Goal: Task Accomplishment & Management: Complete application form

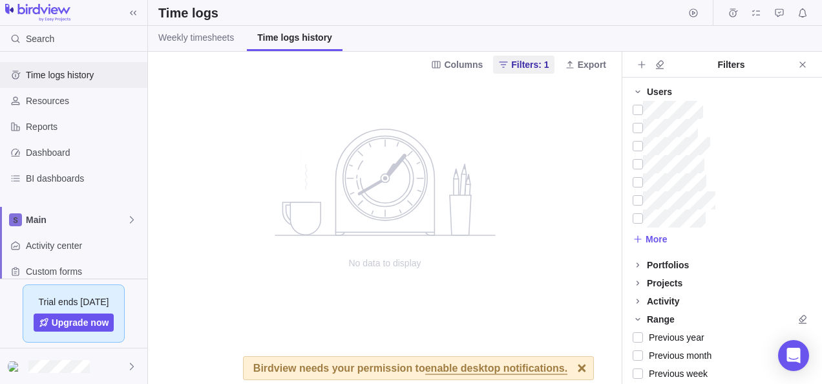
click at [99, 72] on span "Time logs history" at bounding box center [84, 74] width 116 height 13
click at [0, 136] on html "Search Time logs history Resources Reports Dashboard BI dashboards Main Activit…" at bounding box center [411, 192] width 822 height 384
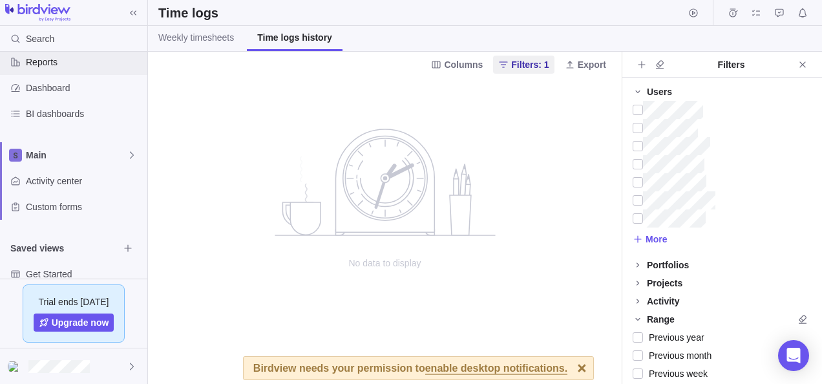
scroll to position [108, 0]
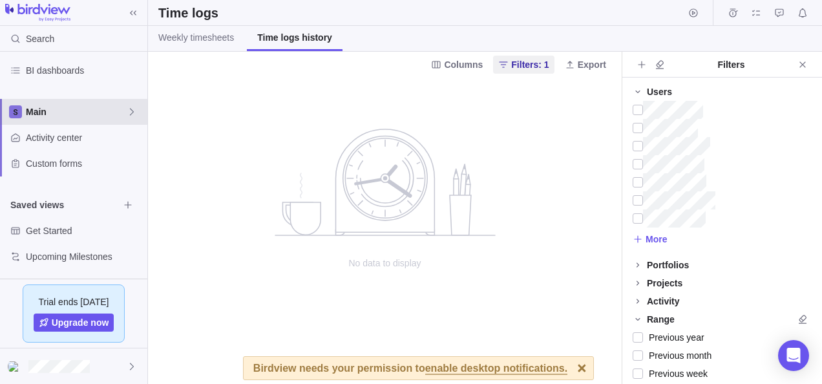
click at [58, 110] on span "Main" at bounding box center [76, 111] width 101 height 13
click at [132, 107] on icon at bounding box center [132, 112] width 10 height 10
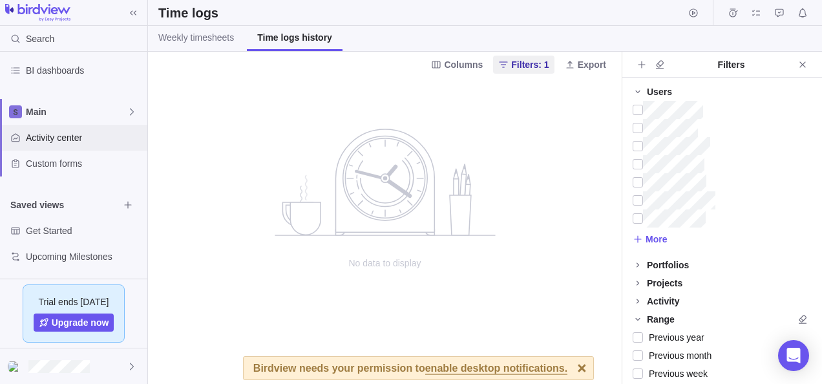
click at [47, 136] on span "Activity center" at bounding box center [84, 137] width 116 height 13
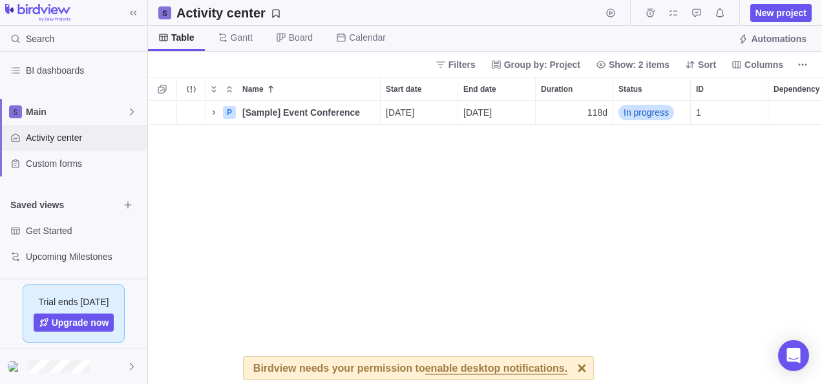
scroll to position [273, 664]
click at [236, 35] on span "Gantt" at bounding box center [242, 37] width 22 height 13
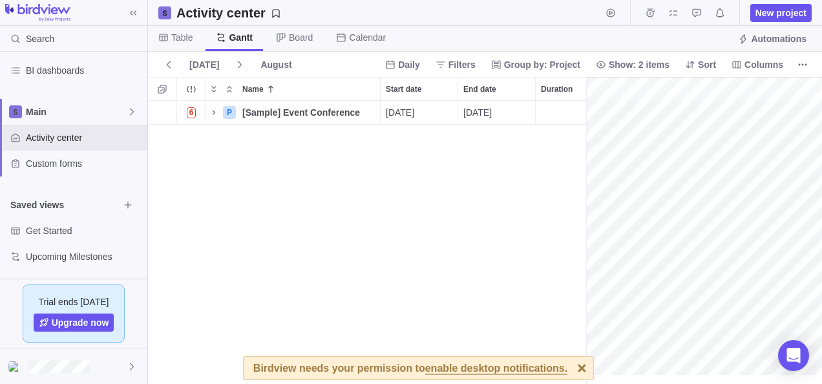
scroll to position [0, 2574]
click at [60, 167] on span "Custom forms" at bounding box center [84, 163] width 116 height 13
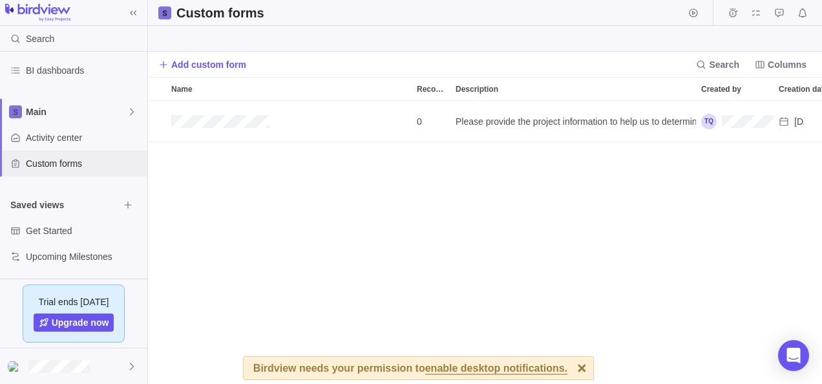
scroll to position [273, 664]
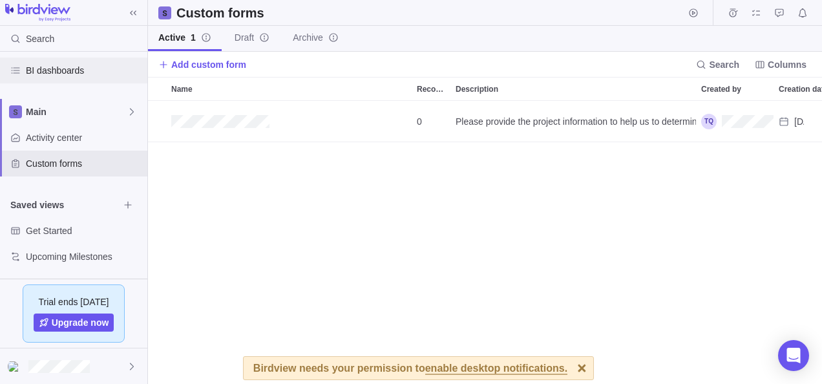
click at [41, 64] on span "BI dashboards" at bounding box center [84, 70] width 116 height 13
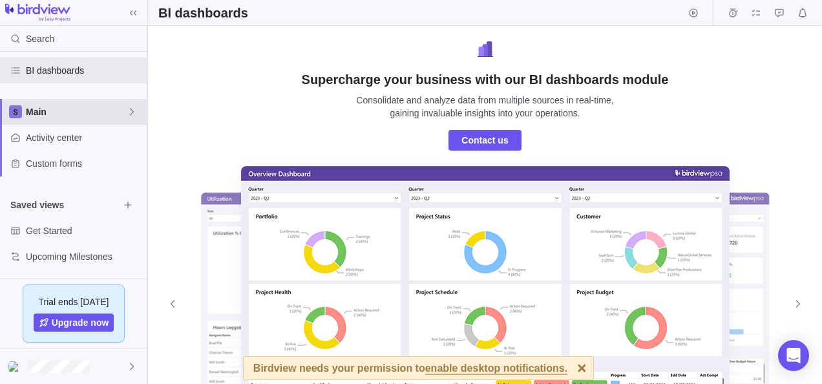
click at [48, 105] on span "Main" at bounding box center [76, 111] width 101 height 13
click at [331, 85] on body "Search Time logs history Resources Reports Dashboard BI dashboards Main Activit…" at bounding box center [411, 192] width 822 height 384
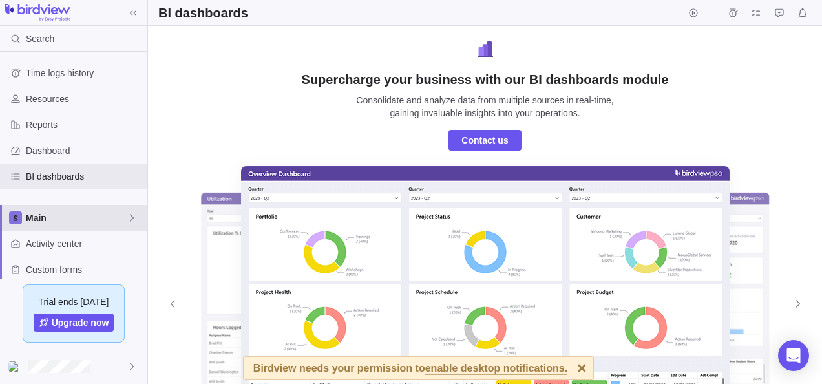
scroll to position [0, 0]
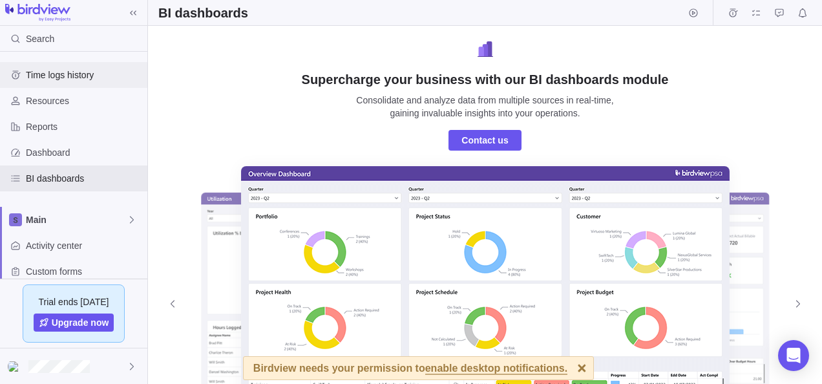
click at [67, 69] on span "Time logs history" at bounding box center [84, 74] width 116 height 13
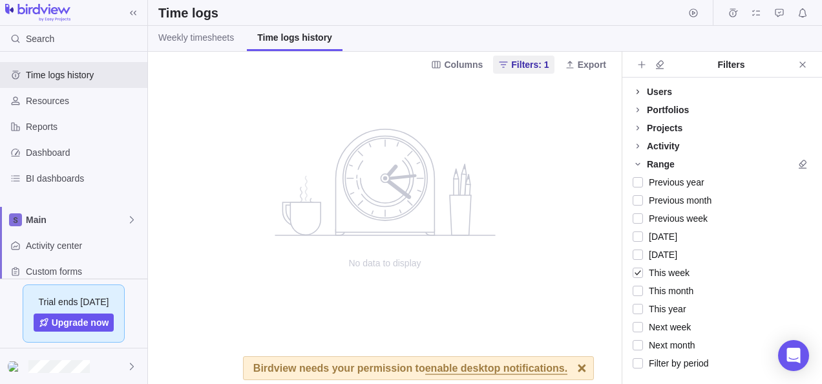
click at [637, 92] on icon at bounding box center [637, 91] width 3 height 5
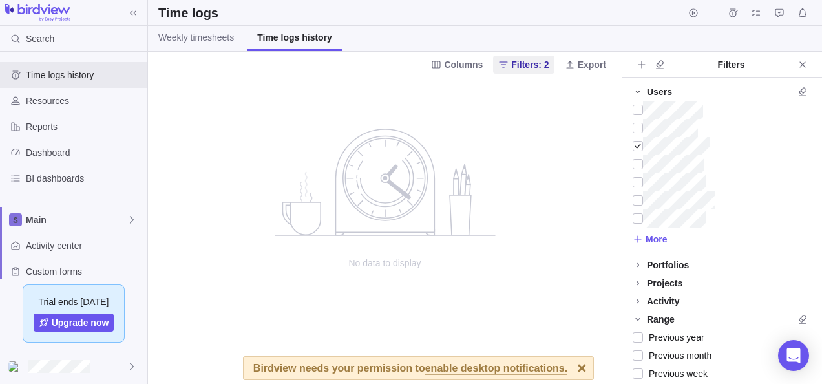
click at [570, 367] on div at bounding box center [581, 368] width 23 height 23
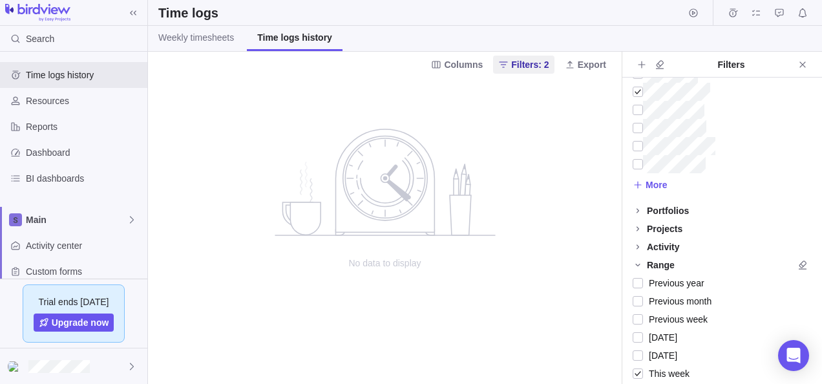
scroll to position [129, 0]
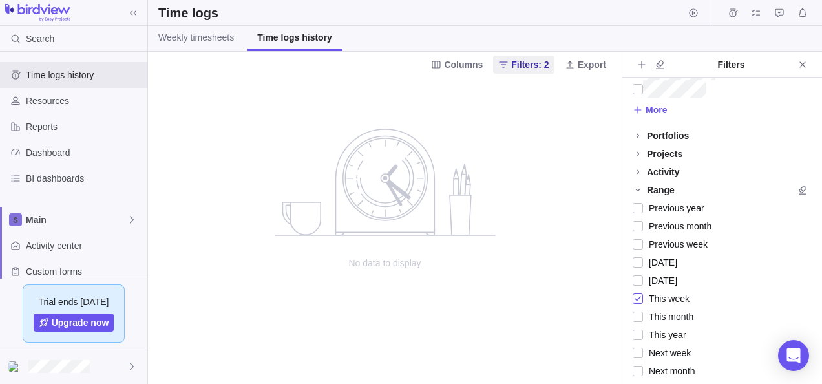
click at [634, 298] on div at bounding box center [637, 298] width 10 height 18
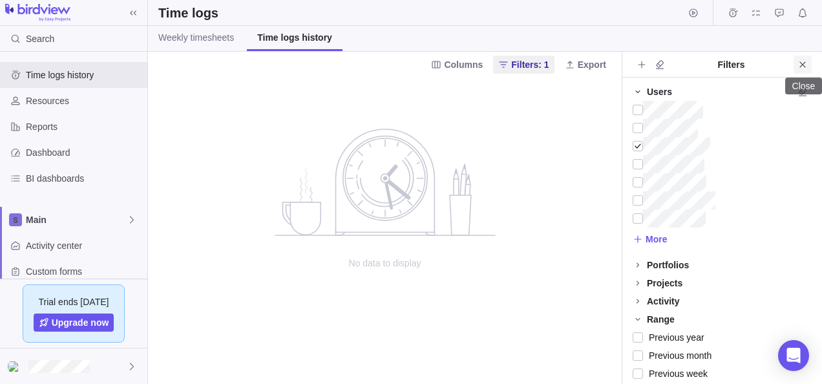
click at [808, 65] on span "Close" at bounding box center [802, 65] width 18 height 18
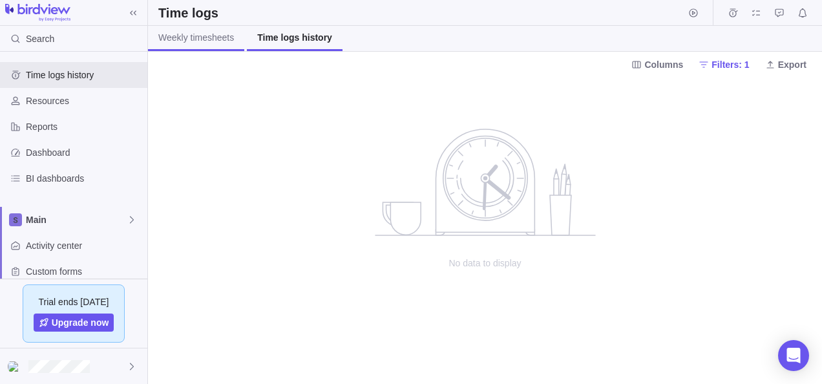
click at [207, 36] on span "Weekly timesheets" at bounding box center [196, 37] width 76 height 13
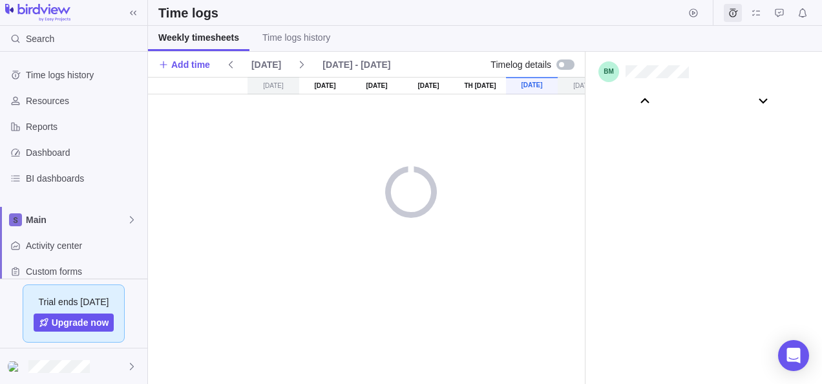
scroll to position [71927, 0]
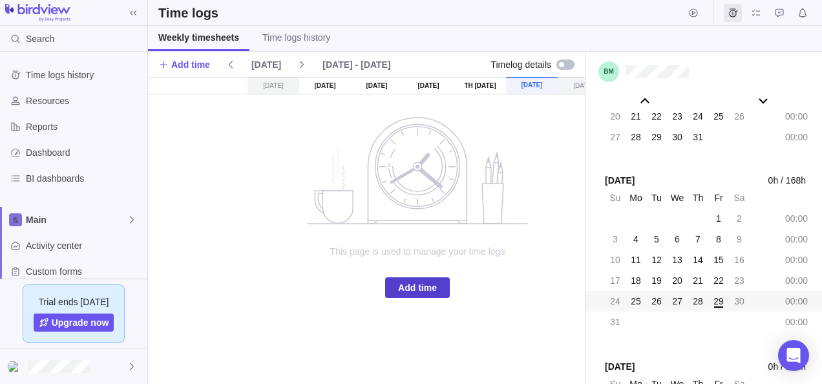
click at [422, 280] on span "Add time" at bounding box center [417, 288] width 39 height 16
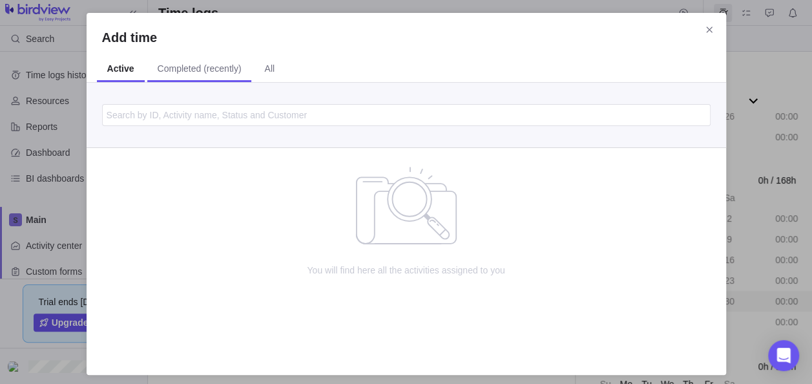
click at [216, 80] on span "Completed (recently)" at bounding box center [199, 69] width 105 height 25
click at [118, 71] on span "Active" at bounding box center [119, 68] width 25 height 13
click at [265, 69] on span "All" at bounding box center [269, 68] width 10 height 13
click at [224, 67] on span "Completed (recently)" at bounding box center [197, 68] width 84 height 13
click at [122, 67] on span "Active" at bounding box center [119, 68] width 25 height 13
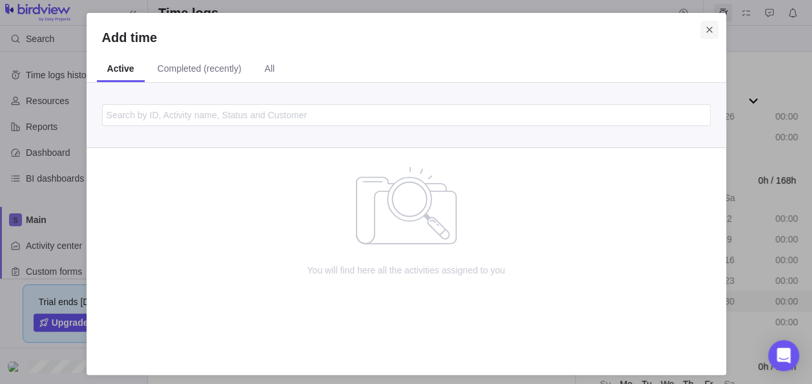
click at [707, 33] on icon "Close" at bounding box center [709, 30] width 10 height 10
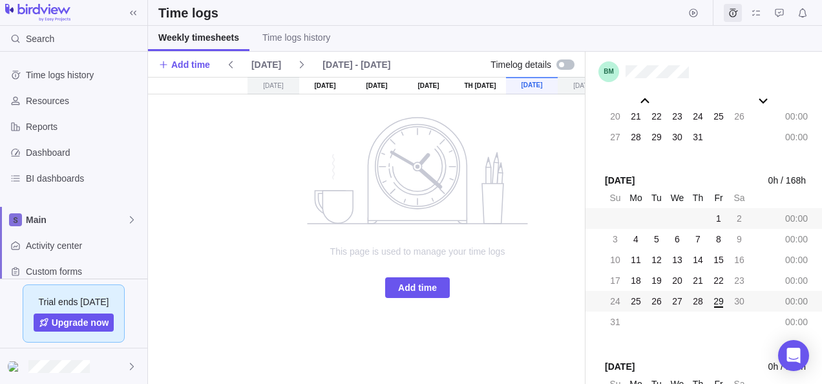
click at [793, 223] on div "00:00" at bounding box center [796, 218] width 29 height 18
click at [324, 86] on div "[DATE]" at bounding box center [325, 85] width 52 height 17
click at [338, 87] on div "[DATE]" at bounding box center [325, 85] width 52 height 17
click at [715, 298] on span "29" at bounding box center [718, 301] width 10 height 13
click at [632, 238] on div "4" at bounding box center [636, 239] width 18 height 18
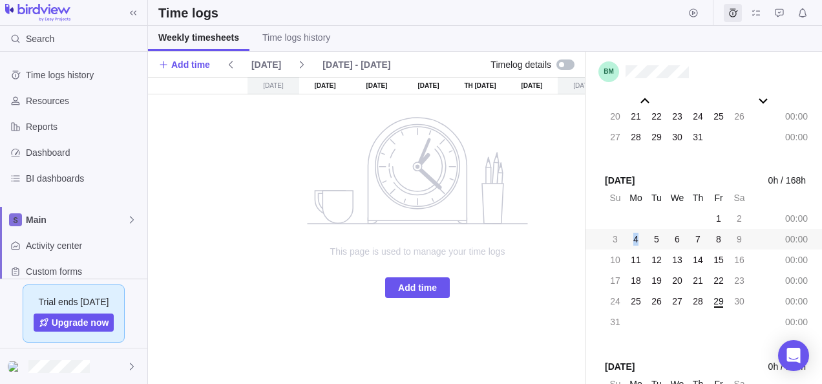
click at [632, 238] on div "4" at bounding box center [636, 239] width 18 height 18
drag, startPoint x: 632, startPoint y: 238, endPoint x: 595, endPoint y: 209, distance: 47.0
click at [595, 209] on div "27 28 29 30 31 1 2 00:00" at bounding box center [703, 218] width 236 height 21
click at [636, 118] on span "21" at bounding box center [635, 116] width 10 height 13
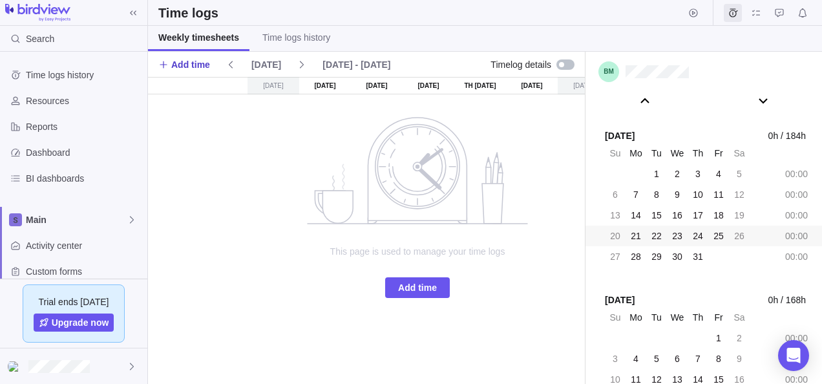
click at [173, 61] on span "Add time" at bounding box center [190, 64] width 39 height 13
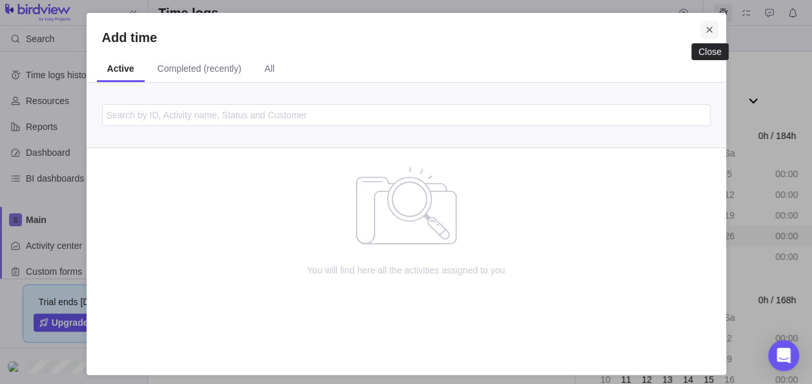
click at [704, 34] on icon "Close" at bounding box center [709, 30] width 10 height 10
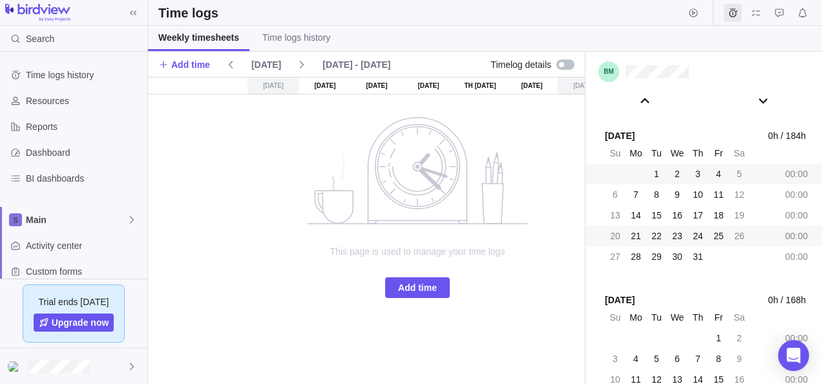
click at [796, 179] on div "00:00" at bounding box center [796, 174] width 29 height 18
click at [788, 172] on div "00:00" at bounding box center [796, 174] width 29 height 18
click at [654, 179] on span "1" at bounding box center [656, 173] width 5 height 13
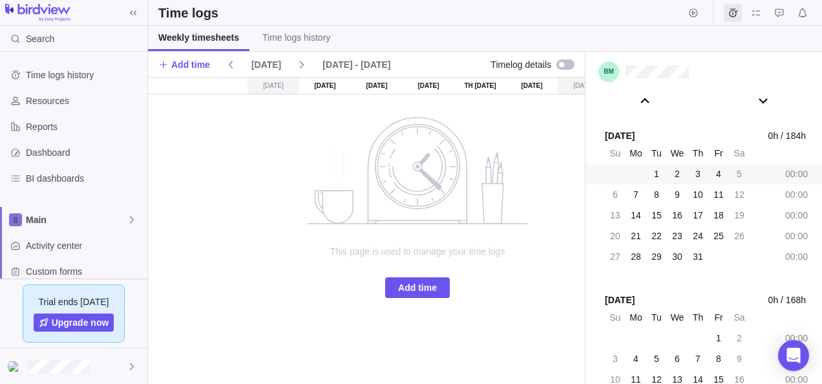
click at [716, 176] on span "4" at bounding box center [718, 173] width 5 height 13
click at [535, 83] on div "[DATE]" at bounding box center [532, 85] width 52 height 17
click at [340, 87] on div "[DATE]" at bounding box center [325, 85] width 52 height 17
click at [408, 280] on span "Add time" at bounding box center [417, 288] width 39 height 16
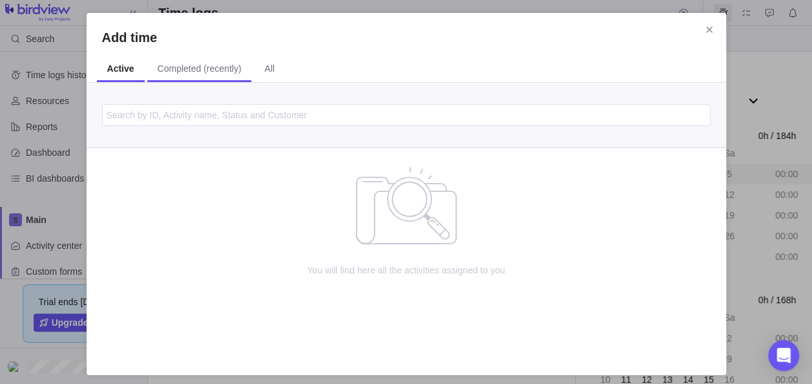
click at [226, 66] on span "Completed (recently)" at bounding box center [200, 68] width 84 height 13
click at [92, 67] on div "Active Completed (recently) All" at bounding box center [407, 70] width 640 height 26
click at [707, 25] on icon "Close" at bounding box center [709, 30] width 10 height 10
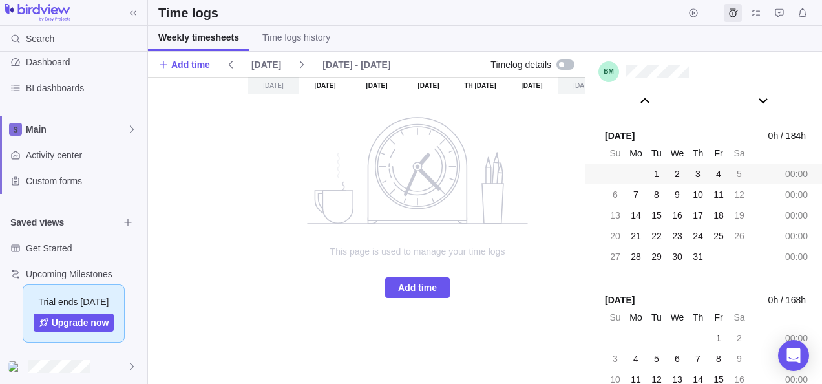
scroll to position [108, 0]
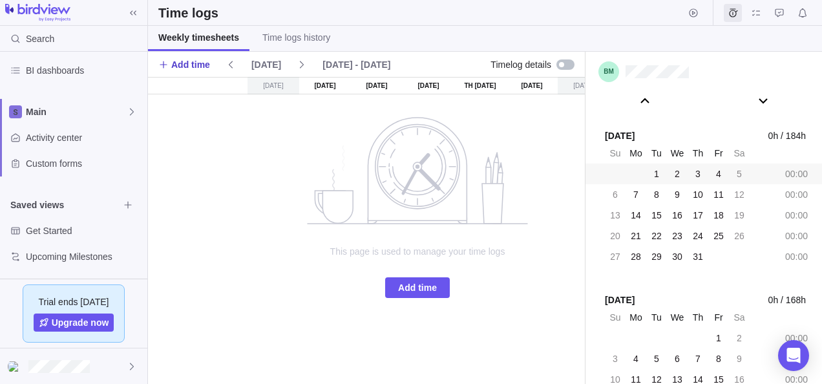
click at [172, 62] on span "Add time" at bounding box center [190, 64] width 39 height 13
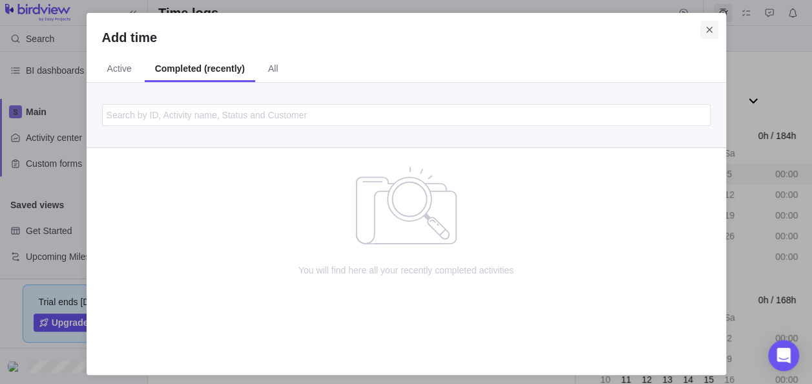
click at [705, 26] on icon "Close" at bounding box center [709, 30] width 10 height 10
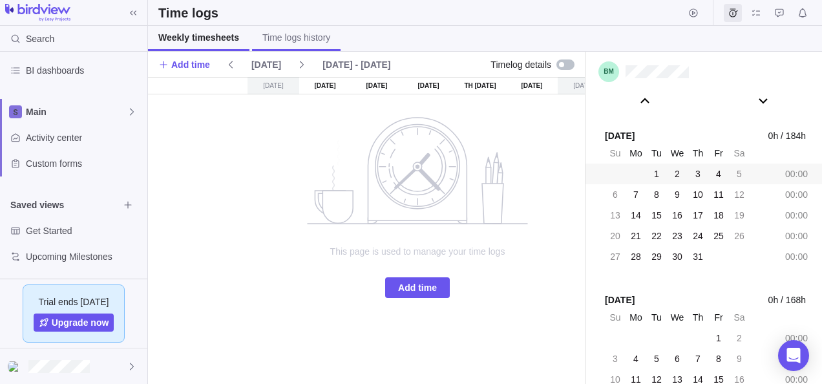
click at [284, 30] on link "Time logs history" at bounding box center [296, 38] width 88 height 25
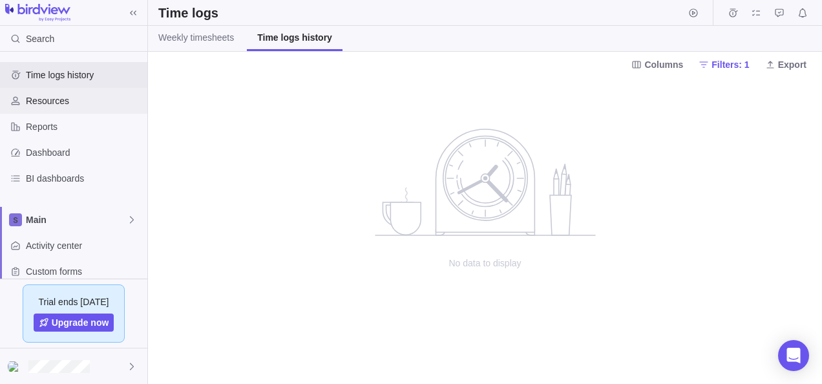
click at [55, 103] on span "Resources" at bounding box center [84, 100] width 116 height 13
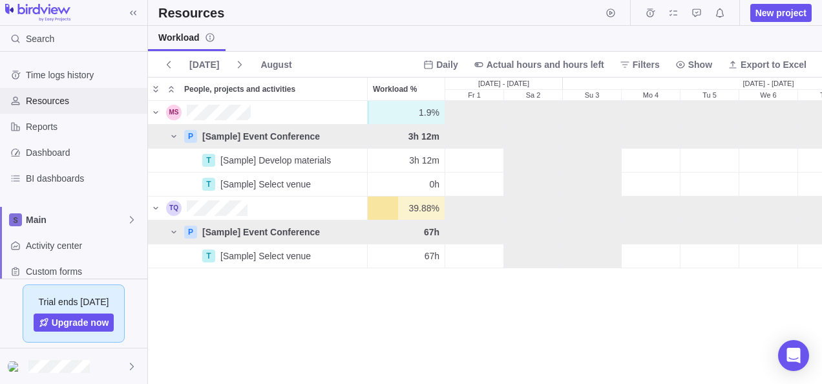
scroll to position [273, 664]
click at [35, 127] on span "Reports" at bounding box center [84, 126] width 116 height 13
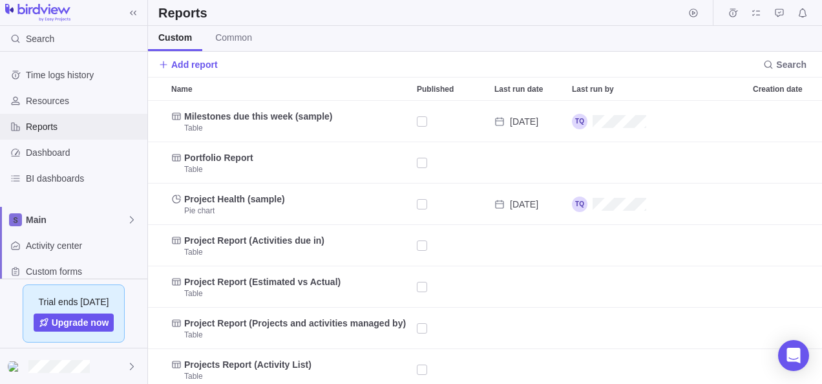
scroll to position [273, 664]
click at [47, 146] on span "Dashboard" at bounding box center [84, 152] width 116 height 13
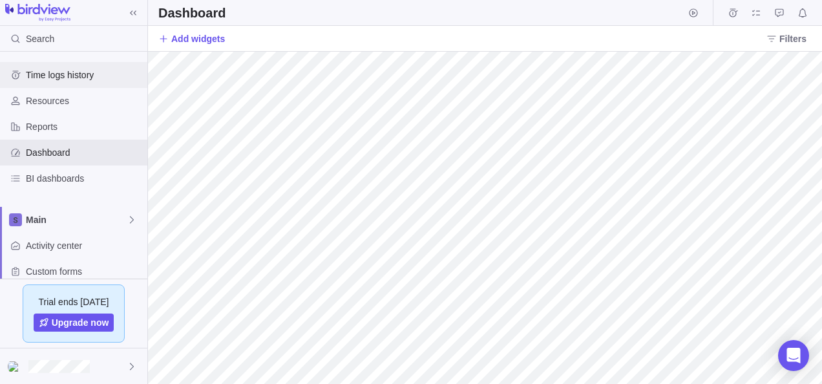
click at [52, 65] on div "Time logs history" at bounding box center [73, 75] width 147 height 26
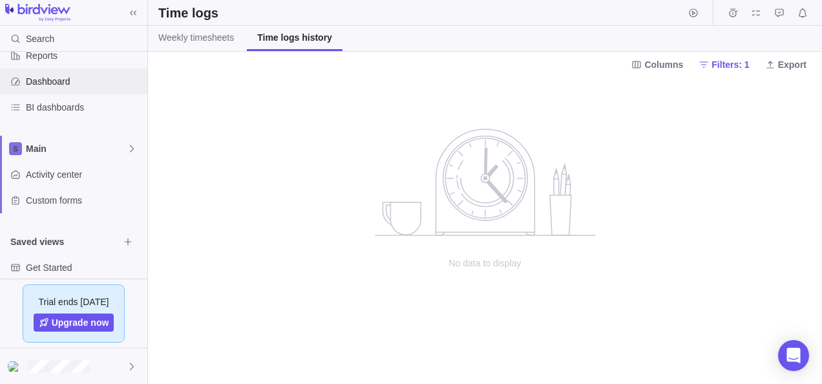
scroll to position [108, 0]
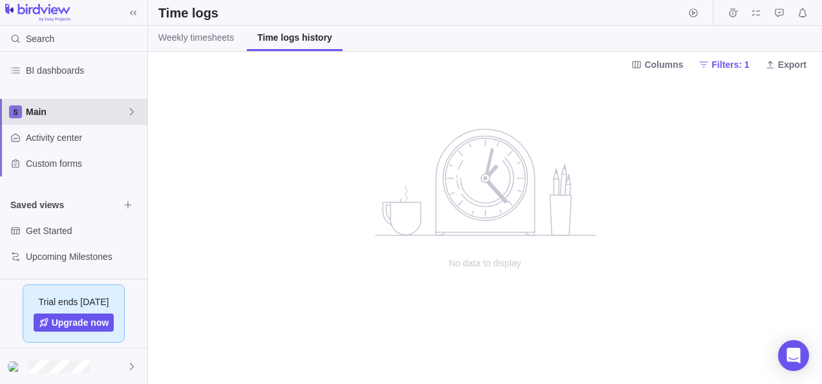
click at [92, 112] on span "Main" at bounding box center [76, 111] width 101 height 13
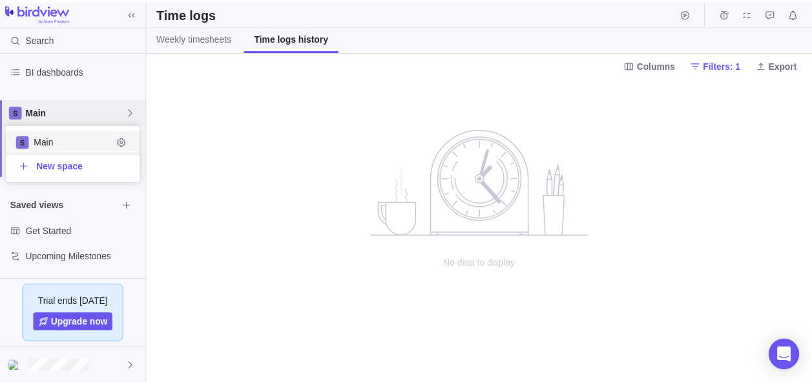
scroll to position [47, 126]
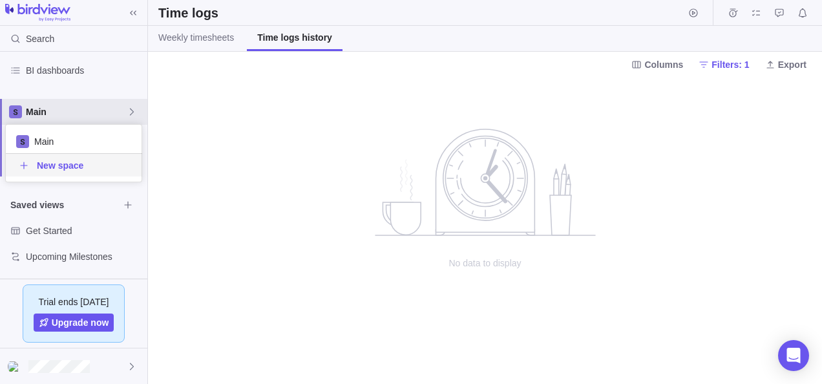
click at [35, 164] on div "New space" at bounding box center [49, 165] width 67 height 13
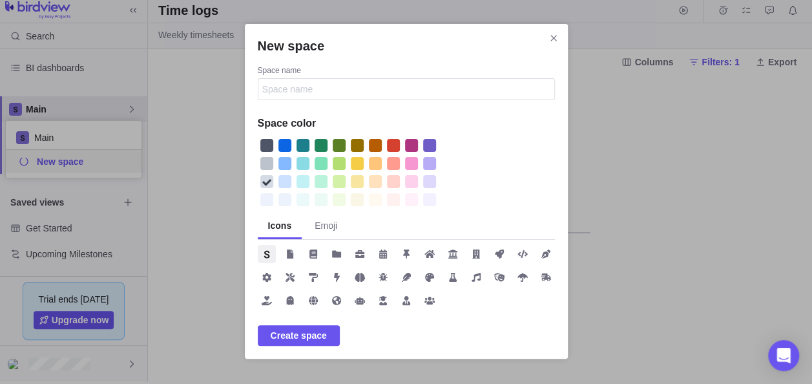
scroll to position [4, 0]
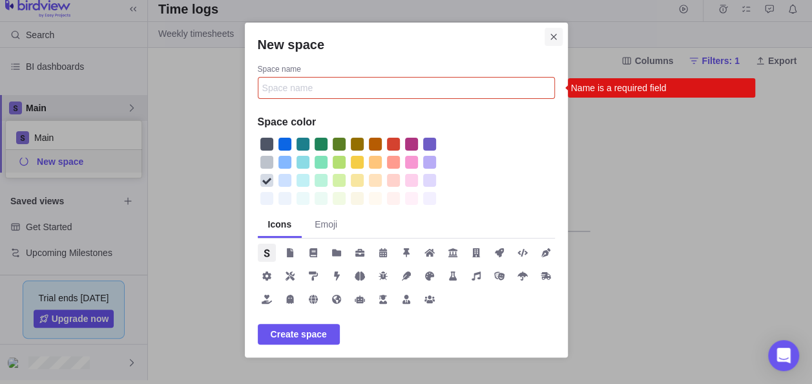
click at [554, 37] on icon "Close" at bounding box center [553, 37] width 10 height 10
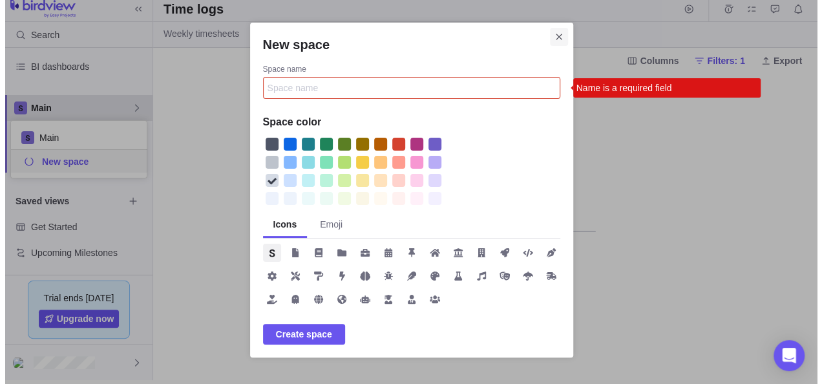
scroll to position [0, 0]
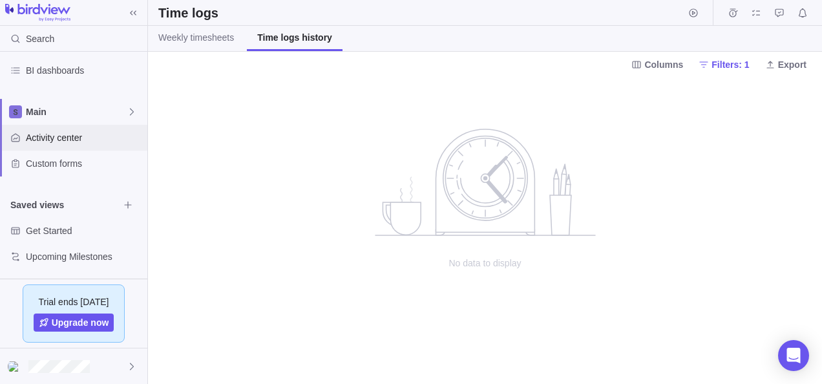
click at [93, 136] on span "Activity center" at bounding box center [84, 137] width 116 height 13
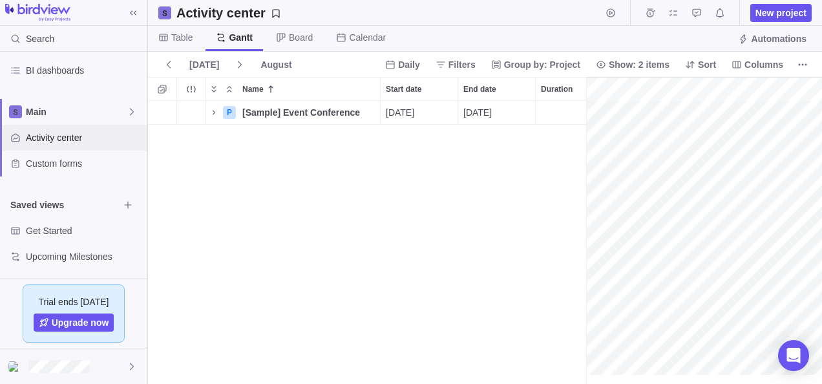
scroll to position [0, 2574]
click at [61, 161] on span "Custom forms" at bounding box center [84, 163] width 116 height 13
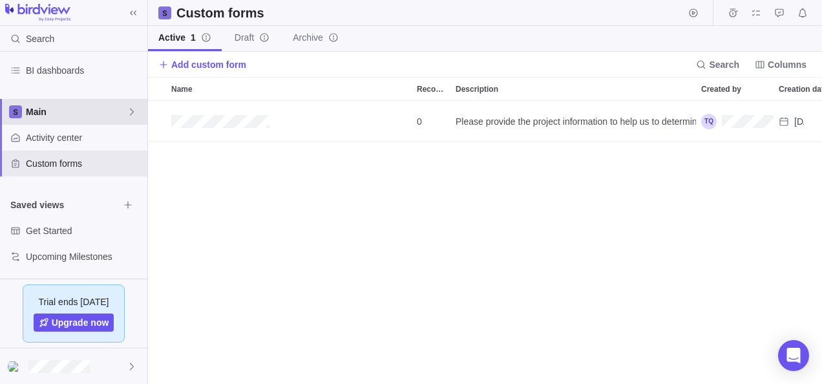
click at [127, 109] on icon at bounding box center [132, 112] width 10 height 10
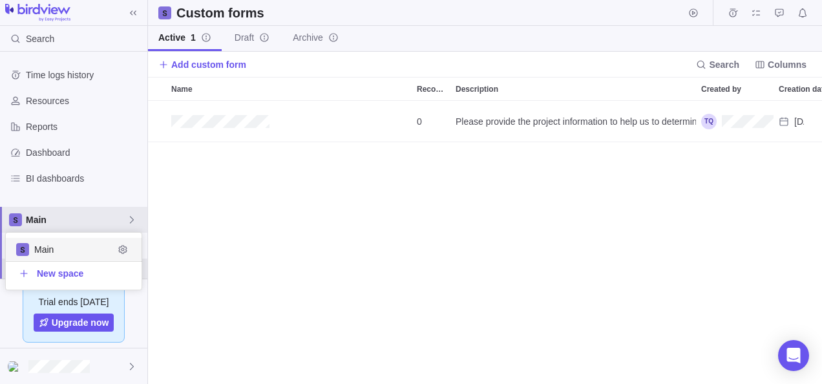
click at [90, 76] on div "Time logs history Resources Reports Dashboard BI dashboards Main Activity cente…" at bounding box center [73, 165] width 147 height 227
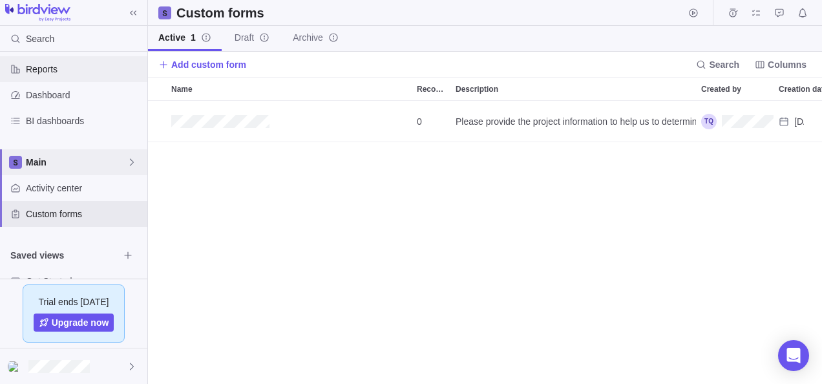
scroll to position [108, 0]
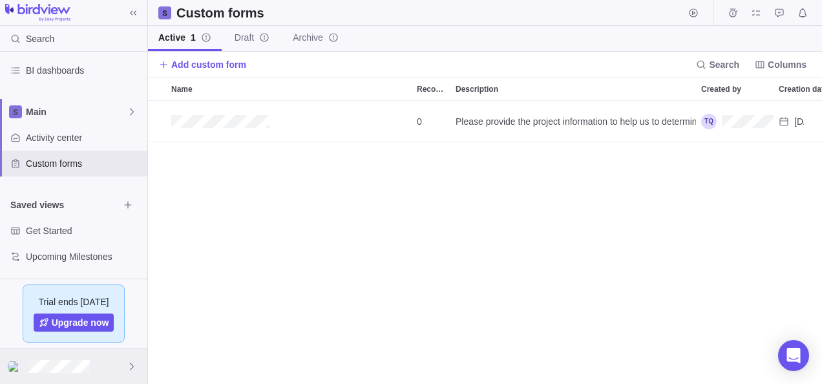
click at [127, 368] on icon at bounding box center [132, 366] width 10 height 10
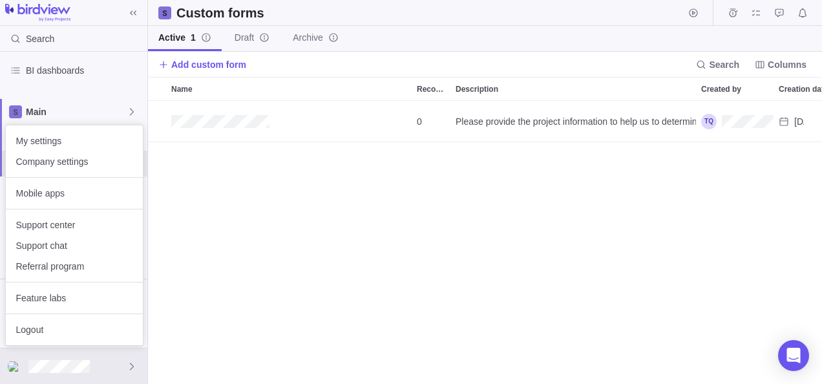
click at [241, 222] on body "Search Time logs history Resources Reports Dashboard BI dashboards Main Activit…" at bounding box center [411, 192] width 822 height 384
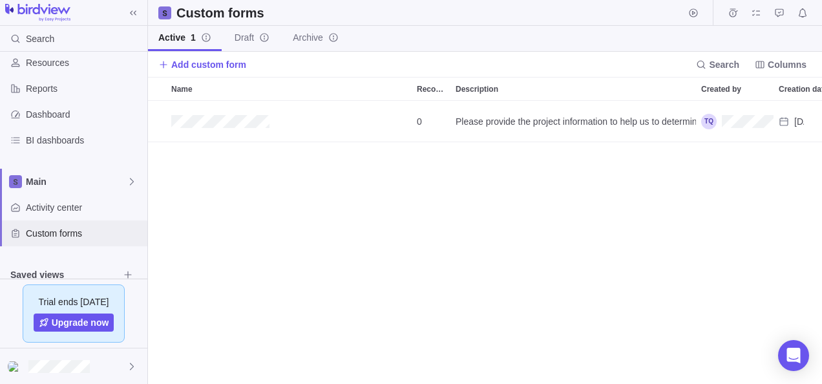
scroll to position [0, 0]
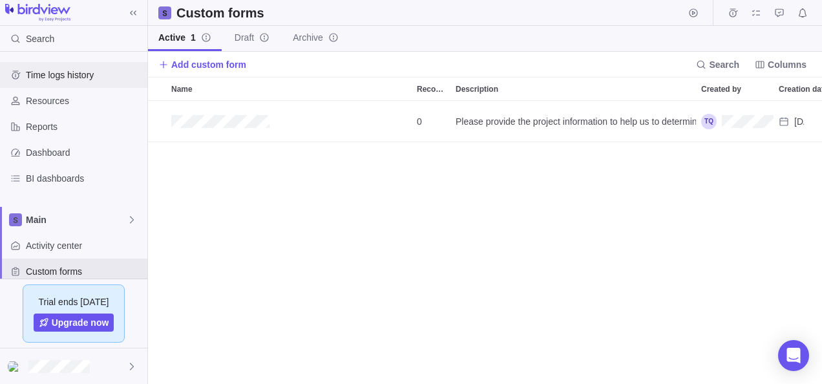
click at [58, 65] on div "Time logs history" at bounding box center [73, 75] width 147 height 26
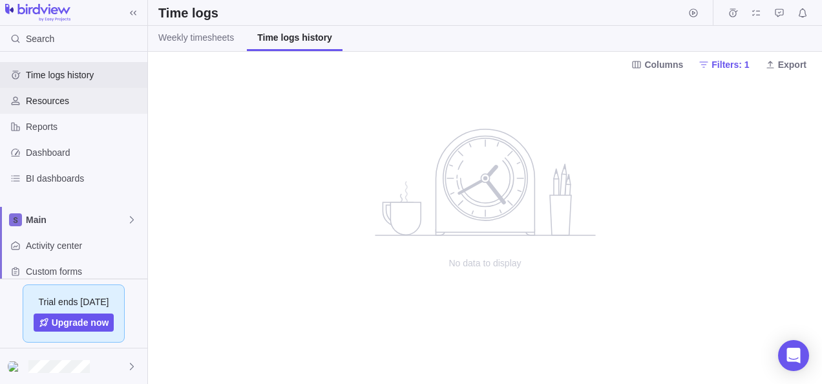
click at [52, 97] on span "Resources" at bounding box center [84, 100] width 116 height 13
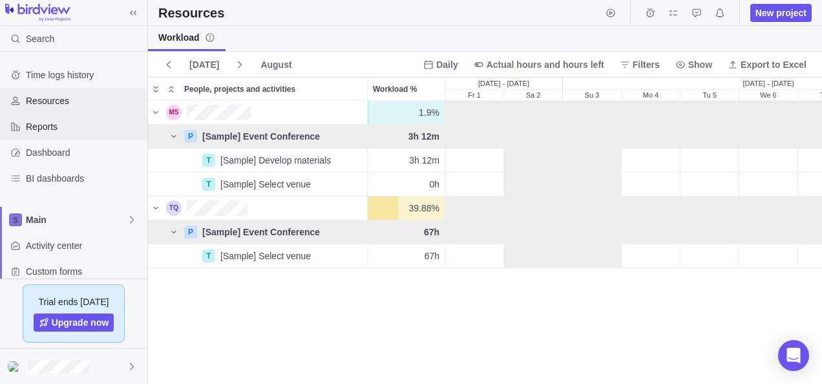
scroll to position [273, 664]
click at [64, 116] on div "Reports" at bounding box center [73, 127] width 147 height 26
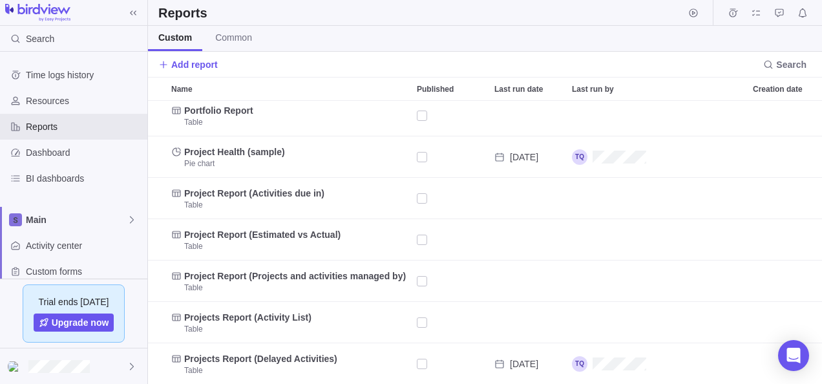
click at [70, 61] on div "Time logs history Resources Reports Dashboard BI dashboards Main Activity cente…" at bounding box center [73, 220] width 147 height 336
click at [63, 73] on span "Time logs history" at bounding box center [84, 74] width 116 height 13
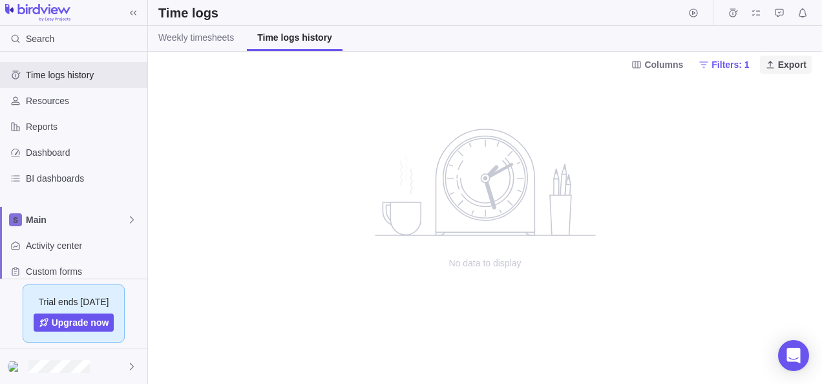
click at [775, 60] on icon at bounding box center [770, 64] width 10 height 10
click at [618, 94] on body "Search Time logs history Resources Reports Dashboard BI dashboards Main Activit…" at bounding box center [411, 192] width 822 height 384
click at [56, 219] on span "Main" at bounding box center [76, 219] width 101 height 13
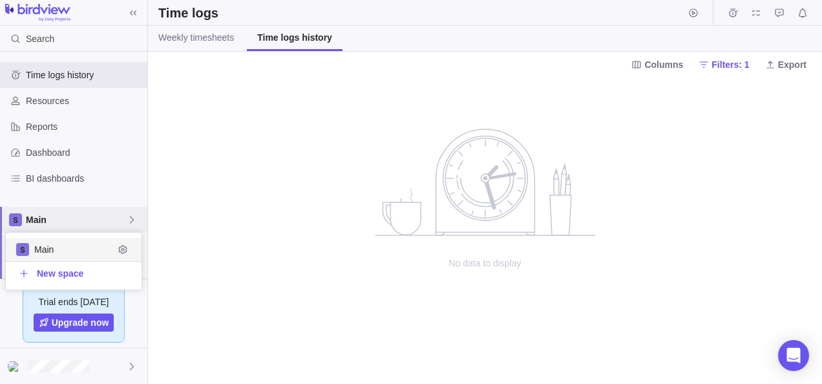
scroll to position [47, 126]
click at [63, 276] on span "New space" at bounding box center [60, 273] width 47 height 13
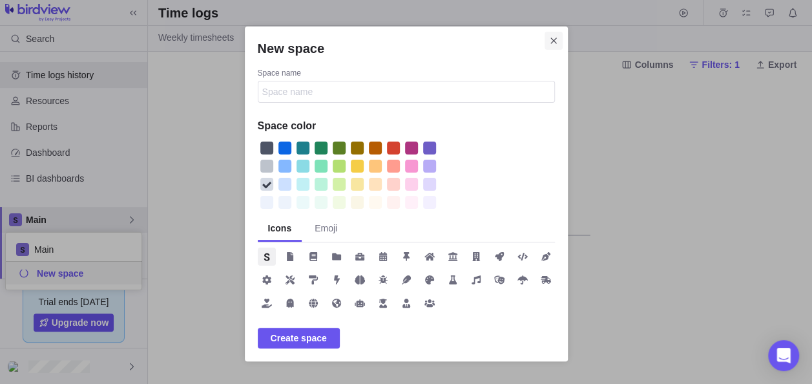
click at [549, 41] on icon "Close" at bounding box center [553, 41] width 10 height 10
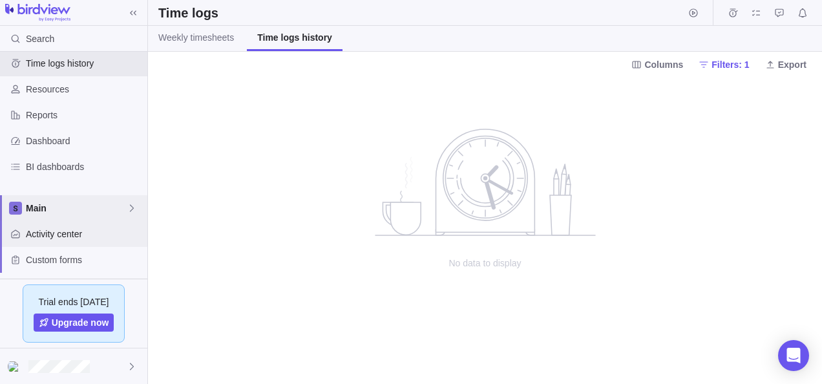
scroll to position [0, 0]
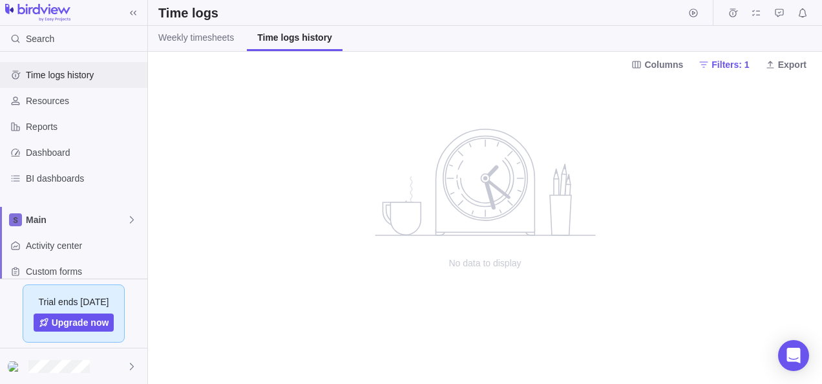
click at [76, 78] on span "Time logs history" at bounding box center [84, 74] width 116 height 13
click at [214, 37] on span "Weekly timesheets" at bounding box center [196, 37] width 76 height 13
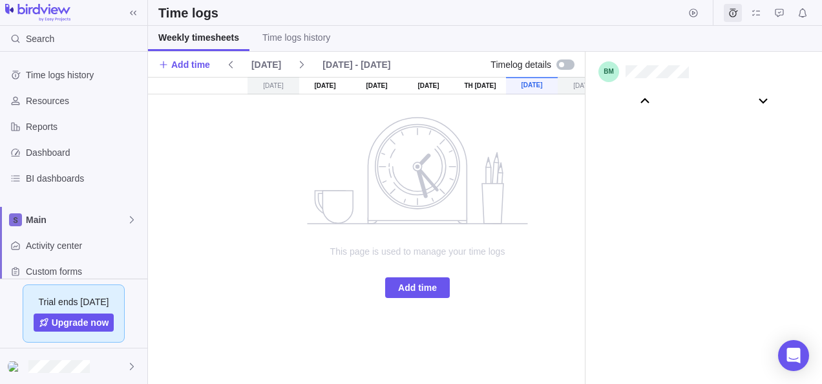
scroll to position [71927, 0]
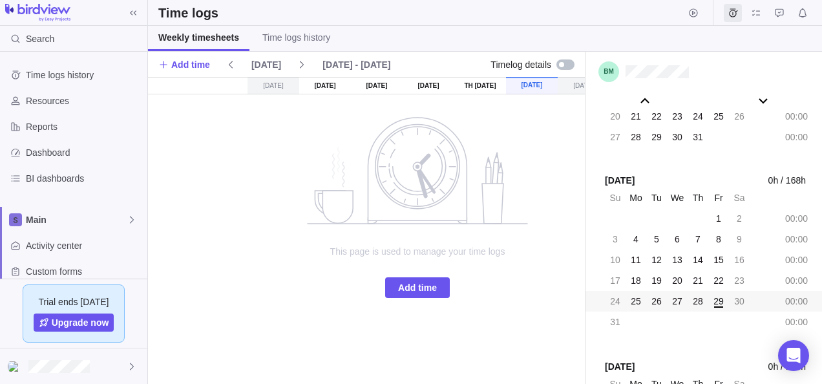
click at [279, 84] on div "[DATE]" at bounding box center [273, 85] width 52 height 17
click at [334, 85] on div "[DATE]" at bounding box center [325, 85] width 52 height 17
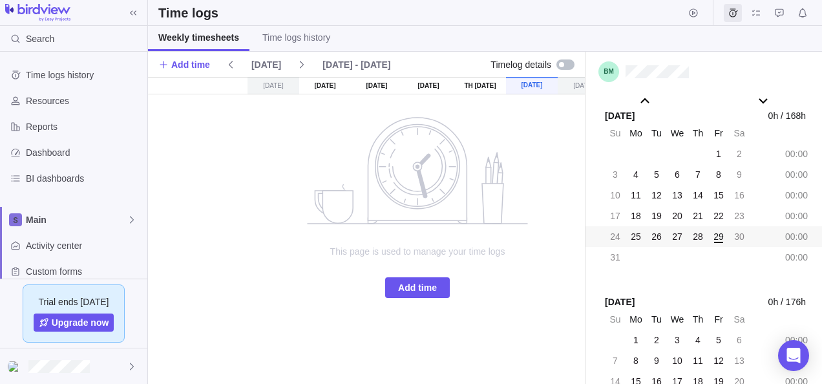
click at [634, 236] on span "25" at bounding box center [635, 236] width 10 height 13
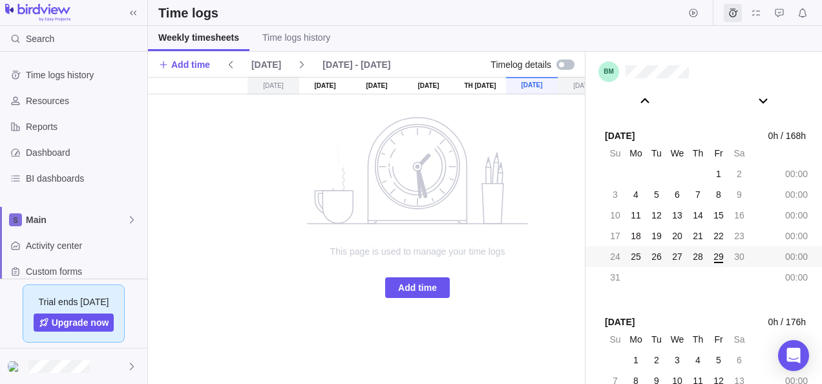
click at [634, 255] on span "25" at bounding box center [635, 256] width 10 height 13
click at [428, 286] on span "Add time" at bounding box center [417, 288] width 39 height 16
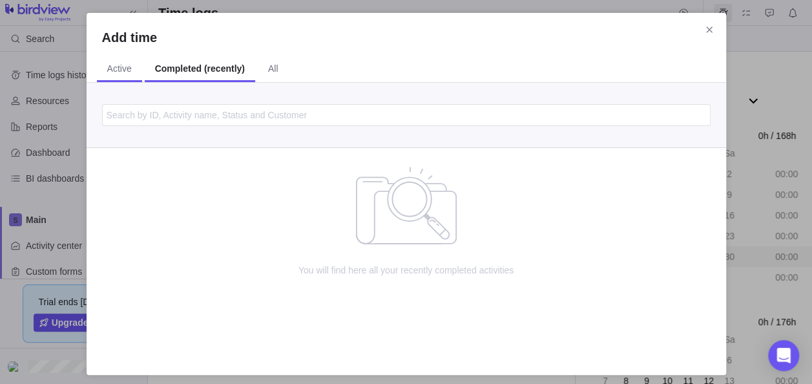
click at [128, 79] on span "Active" at bounding box center [119, 69] width 45 height 25
click at [189, 52] on div "Add time" at bounding box center [407, 42] width 640 height 28
click at [193, 63] on span "Completed (recently)" at bounding box center [200, 68] width 84 height 13
click at [273, 71] on span "All" at bounding box center [273, 68] width 10 height 13
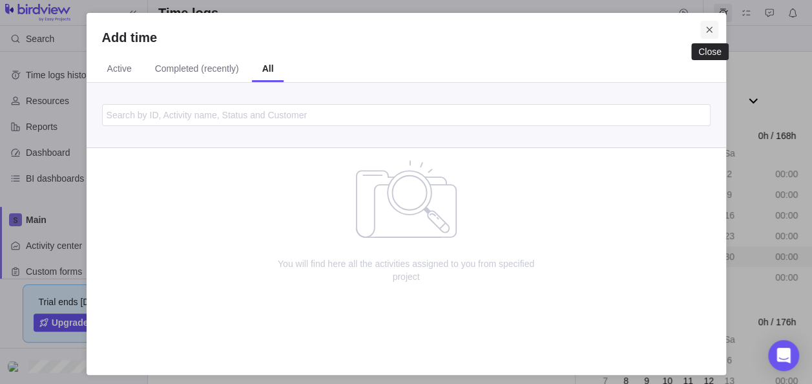
click at [712, 28] on icon "Close" at bounding box center [709, 30] width 10 height 10
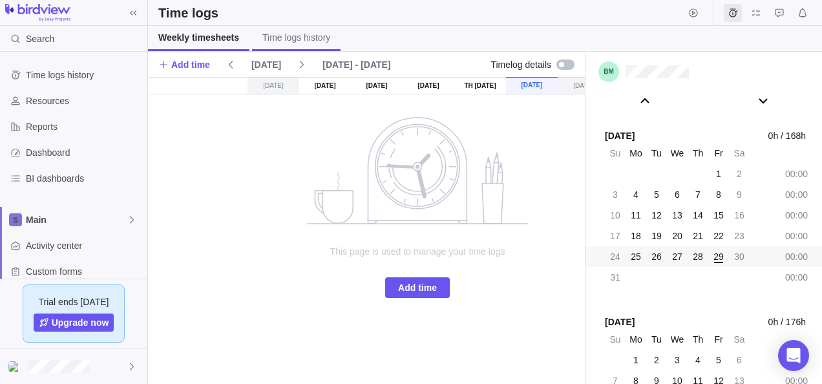
click at [312, 43] on span "Time logs history" at bounding box center [296, 37] width 68 height 13
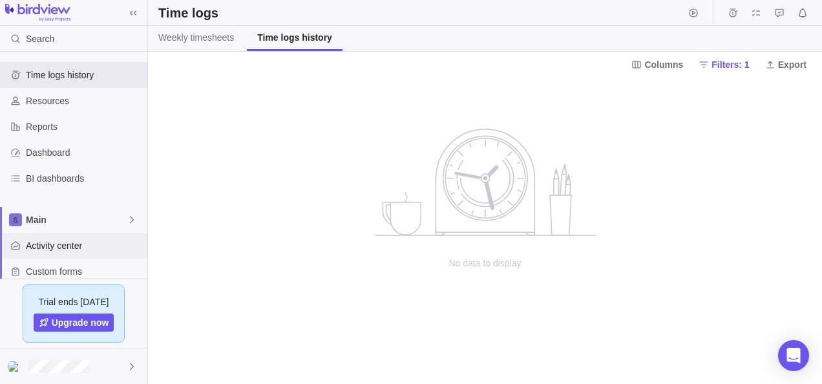
click at [52, 248] on span "Activity center" at bounding box center [84, 245] width 116 height 13
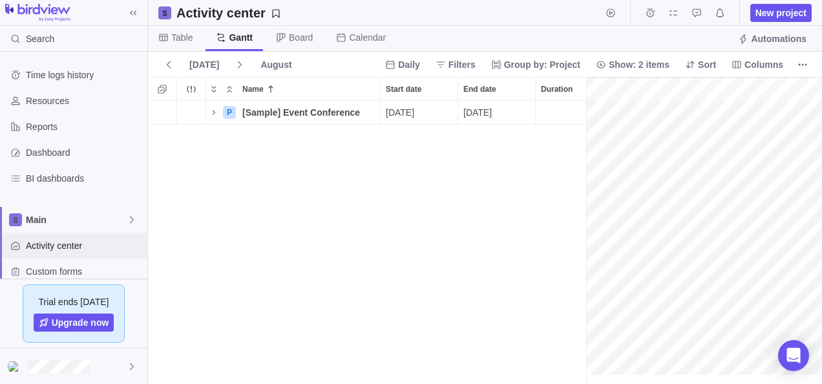
scroll to position [0, 2574]
click at [521, 193] on div "6 P [Sample] Event Conference Details [DATE] [DATE] 118d In progress 1" at bounding box center [367, 243] width 438 height 284
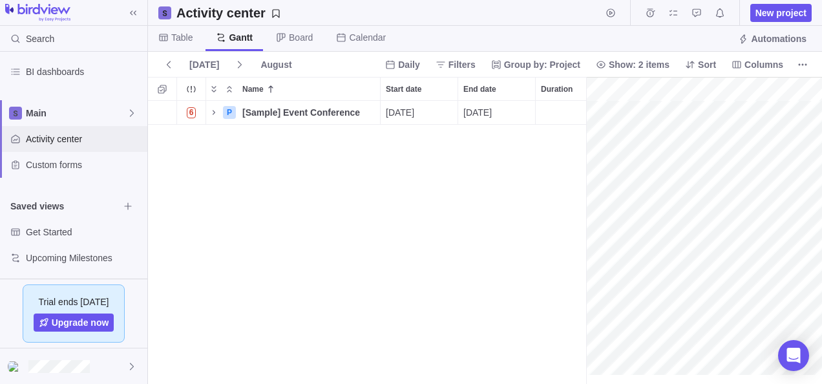
scroll to position [108, 0]
click at [72, 167] on span "Custom forms" at bounding box center [84, 163] width 116 height 13
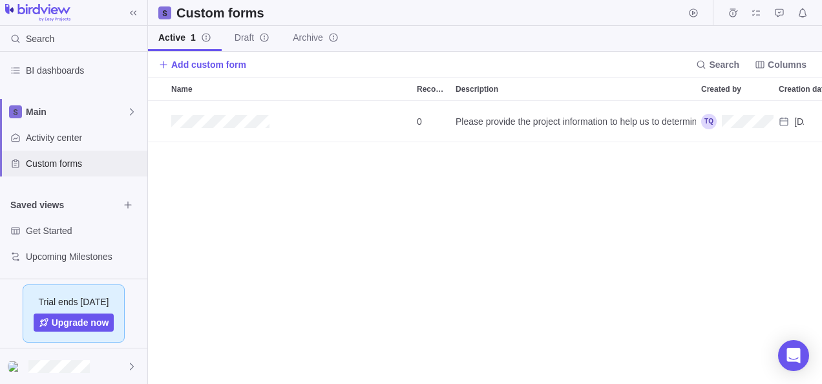
scroll to position [273, 664]
drag, startPoint x: 179, startPoint y: 64, endPoint x: 188, endPoint y: 63, distance: 9.1
click at [188, 63] on span "Add custom form" at bounding box center [208, 64] width 75 height 13
